Goal: Information Seeking & Learning: Learn about a topic

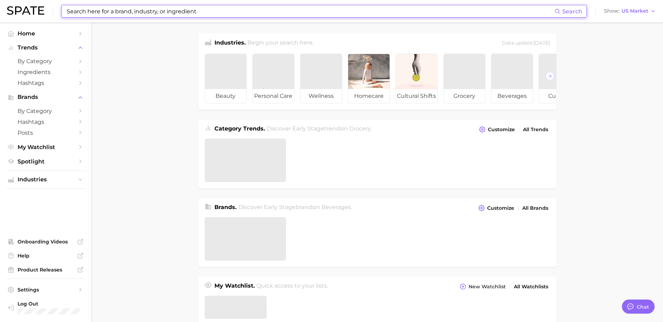
click at [156, 11] on input at bounding box center [310, 11] width 488 height 12
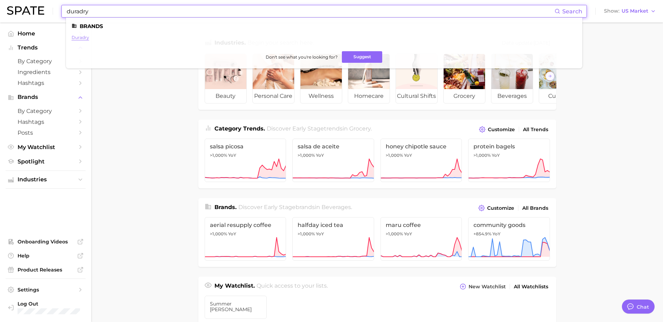
type input "duradry"
click at [72, 38] on link "duradry" at bounding box center [81, 37] width 18 height 5
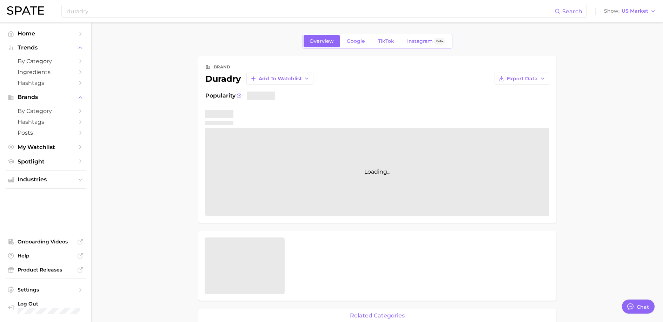
type textarea "x"
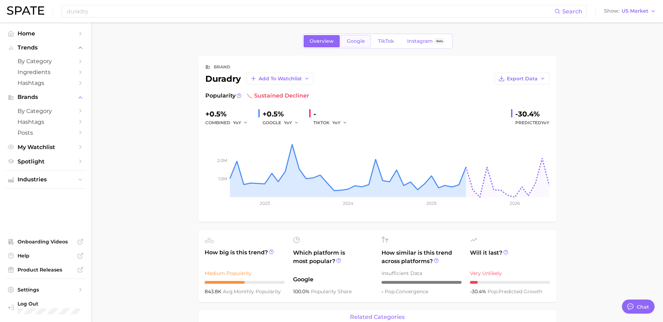
click at [356, 43] on span "Google" at bounding box center [356, 41] width 18 height 6
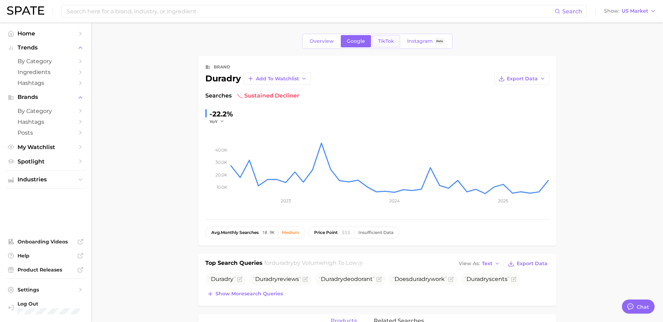
click at [384, 41] on span "TikTok" at bounding box center [386, 41] width 16 height 6
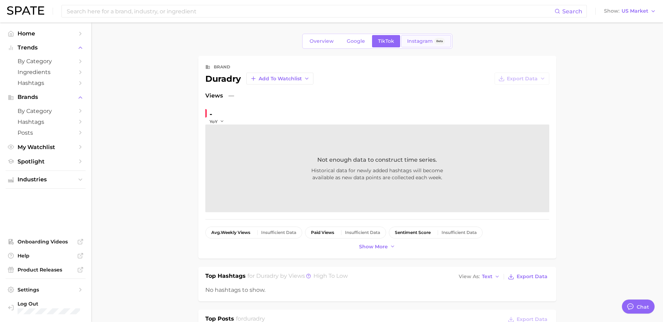
click at [415, 40] on span "Instagram" at bounding box center [420, 41] width 26 height 6
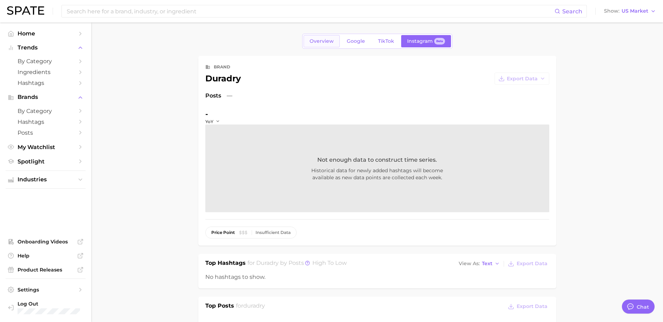
click at [332, 42] on span "Overview" at bounding box center [321, 41] width 24 height 6
